Goal: Navigation & Orientation: Find specific page/section

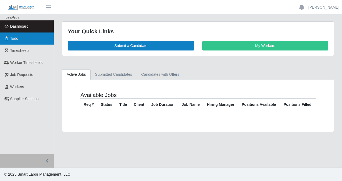
drag, startPoint x: 0, startPoint y: 0, endPoint x: 13, endPoint y: 38, distance: 40.0
click at [13, 38] on span "Todo" at bounding box center [14, 38] width 8 height 4
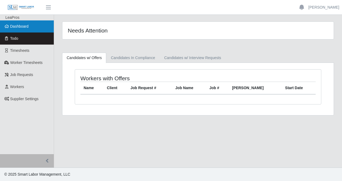
click at [22, 29] on link "Dashboard" at bounding box center [27, 26] width 54 height 12
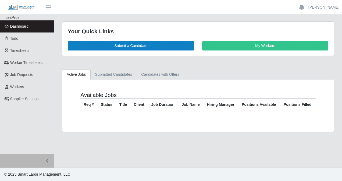
click at [17, 28] on span "Dashboard" at bounding box center [19, 26] width 19 height 4
click at [23, 27] on span "Dashboard" at bounding box center [19, 26] width 19 height 4
